Goal: Task Accomplishment & Management: Manage account settings

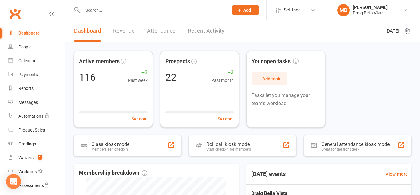
click at [92, 6] on input "text" at bounding box center [153, 10] width 144 height 9
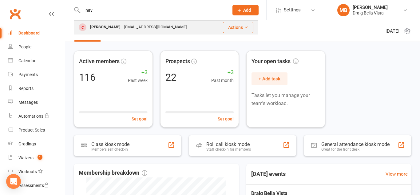
type input "nav"
click at [100, 25] on div "[PERSON_NAME]" at bounding box center [105, 27] width 34 height 9
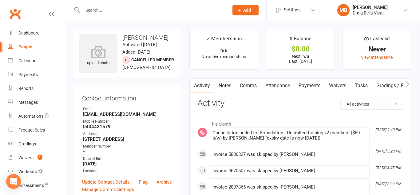
click at [308, 88] on link "Payments" at bounding box center [309, 85] width 30 height 14
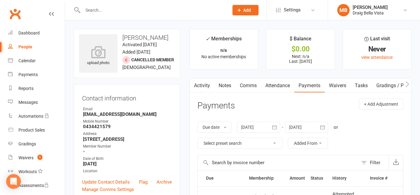
scroll to position [1, 0]
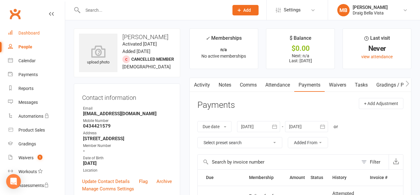
click at [33, 36] on link "Dashboard" at bounding box center [36, 33] width 57 height 14
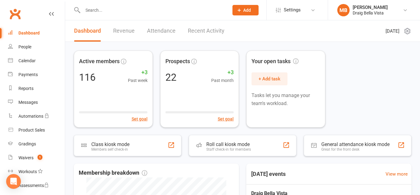
click at [99, 11] on input "text" at bounding box center [153, 10] width 144 height 9
type input "k"
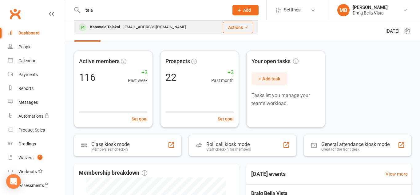
type input "tala"
click at [116, 28] on div "Kanavale Talakai" at bounding box center [105, 27] width 34 height 9
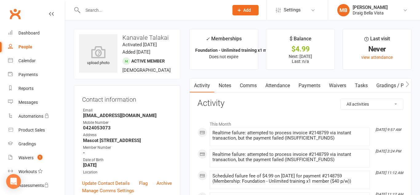
click at [320, 84] on link "Payments" at bounding box center [309, 85] width 30 height 14
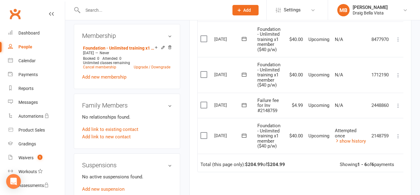
scroll to position [236, 0]
click at [399, 137] on icon at bounding box center [398, 135] width 6 height 6
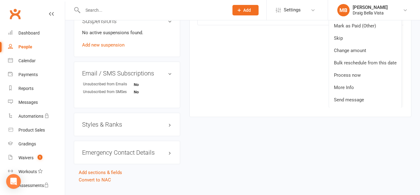
scroll to position [380, 0]
click at [368, 70] on link "Process now" at bounding box center [365, 74] width 73 height 12
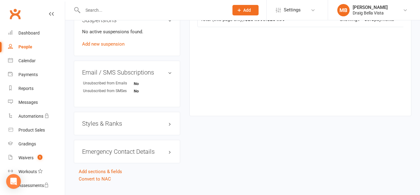
scroll to position [0, 0]
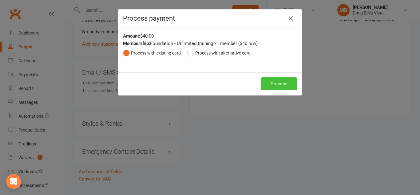
click at [278, 86] on button "Process" at bounding box center [279, 83] width 36 height 13
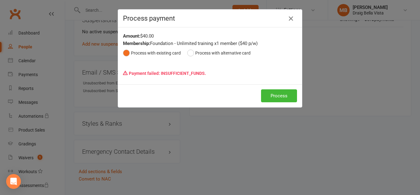
click at [291, 20] on icon "button" at bounding box center [290, 18] width 7 height 7
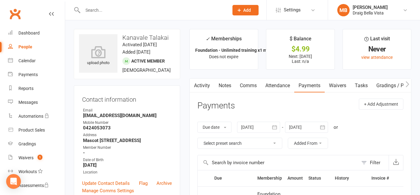
scroll to position [0, 0]
click at [24, 34] on div "Dashboard" at bounding box center [28, 32] width 21 height 5
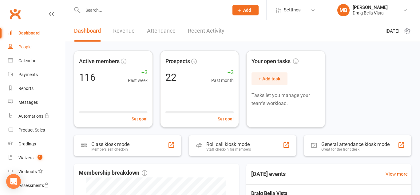
click at [33, 45] on link "People" at bounding box center [36, 47] width 57 height 14
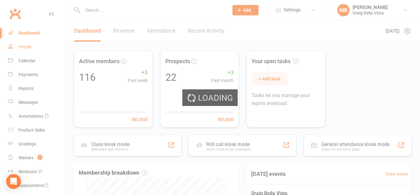
select select "100"
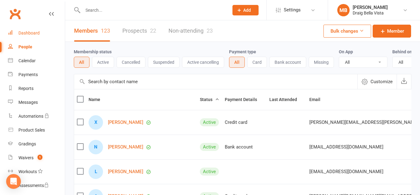
click at [23, 34] on div "Dashboard" at bounding box center [28, 32] width 21 height 5
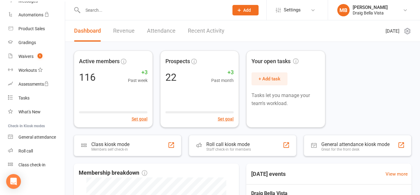
scroll to position [1, 0]
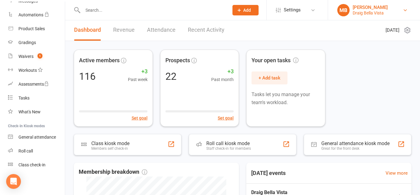
click at [399, 7] on link "MB [PERSON_NAME] Draig Bella Vista" at bounding box center [373, 10] width 73 height 12
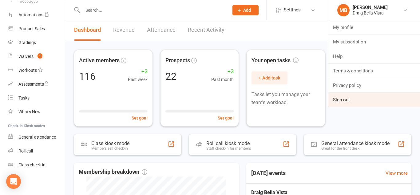
click at [362, 102] on link "Sign out" at bounding box center [374, 100] width 92 height 14
